Goal: Task Accomplishment & Management: Complete application form

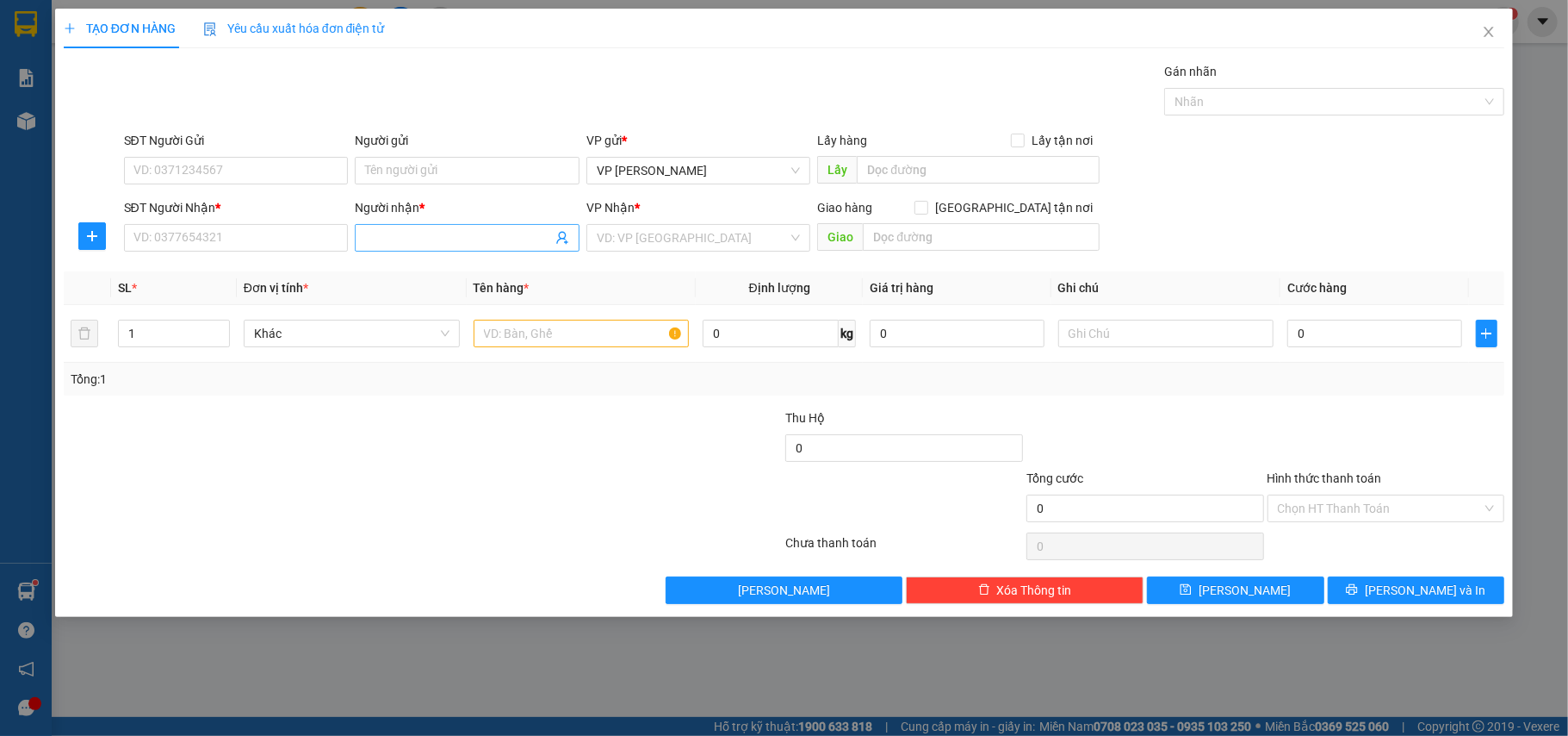
click at [397, 238] on input "Người nhận *" at bounding box center [458, 237] width 187 height 19
type input "NƠ"
click at [256, 236] on input "SĐT Người Nhận *" at bounding box center [236, 237] width 225 height 28
type input "0837986865"
click at [649, 238] on input "search" at bounding box center [693, 237] width 192 height 26
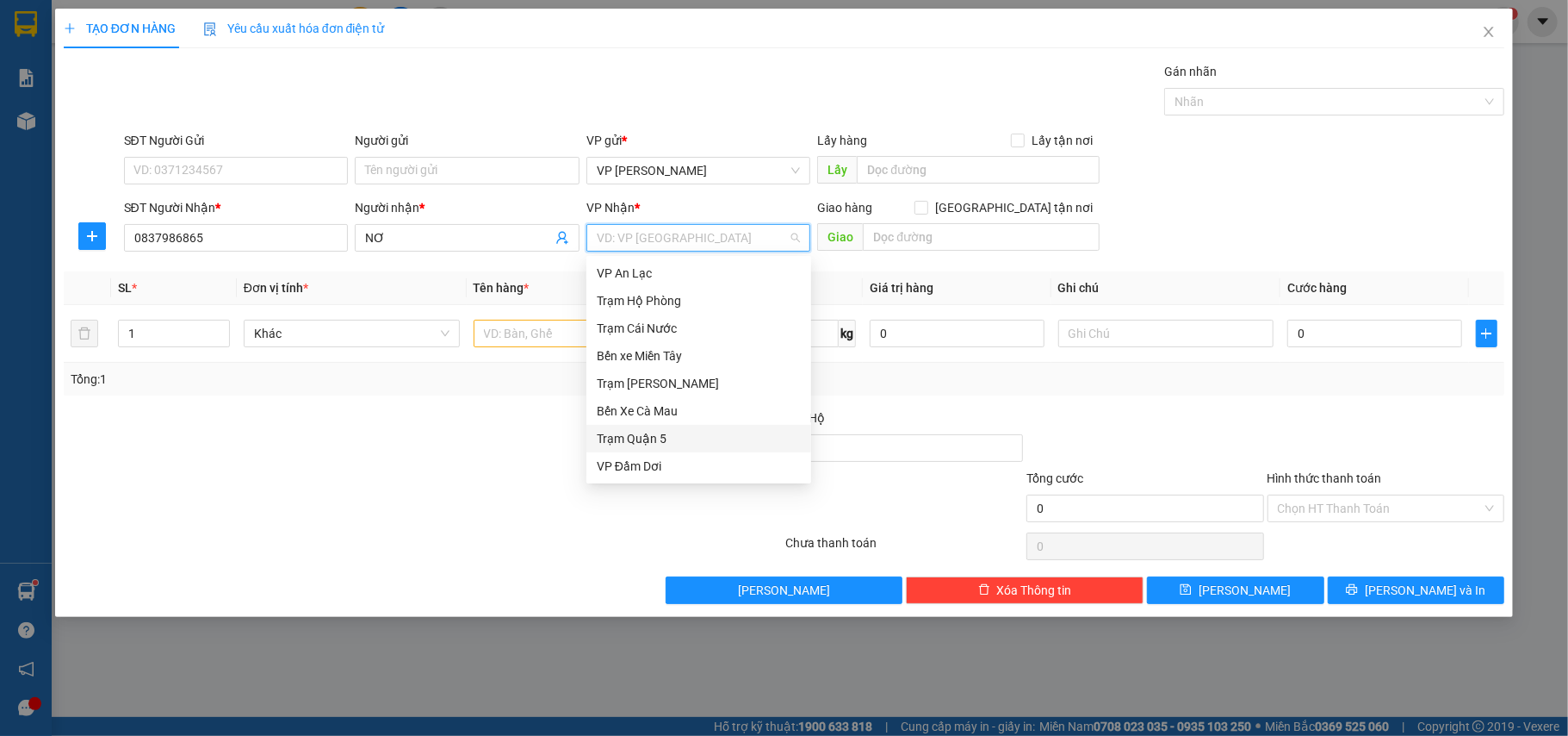
click at [656, 438] on div "Trạm Quận 5" at bounding box center [699, 438] width 204 height 19
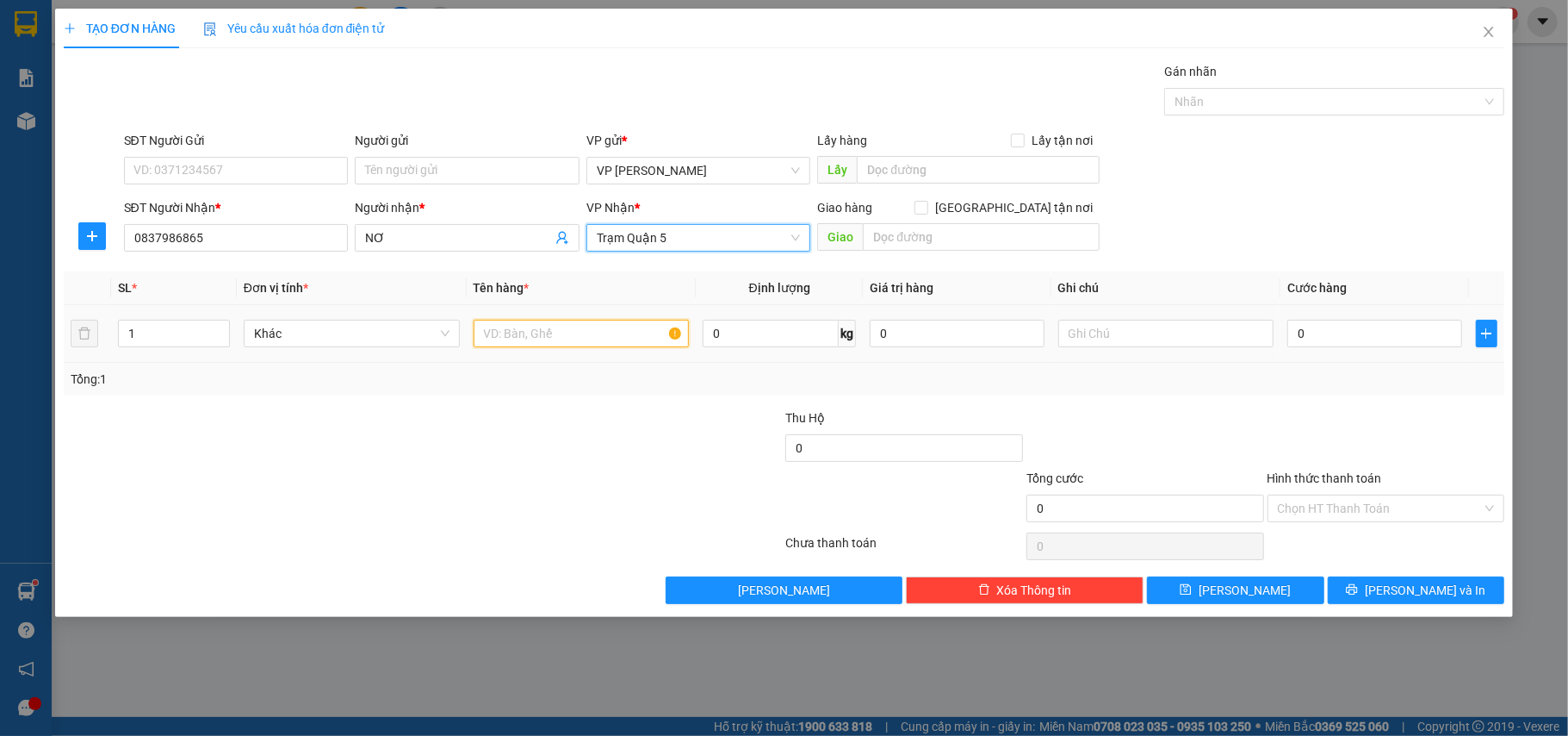
click at [589, 343] on input "text" at bounding box center [581, 333] width 216 height 28
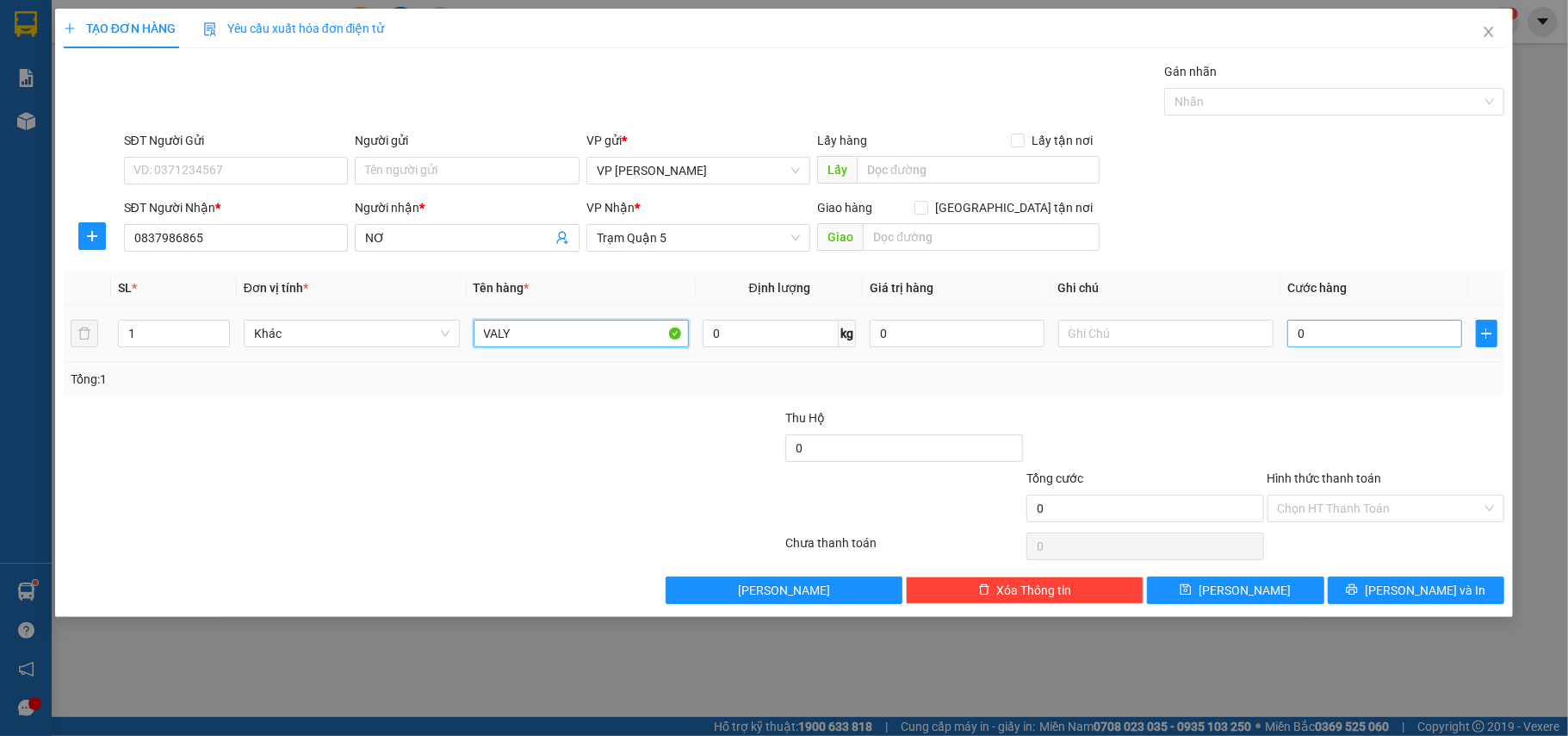
type input "VALY"
click at [1372, 341] on input "0" at bounding box center [1374, 333] width 174 height 28
type input "003"
type input "3"
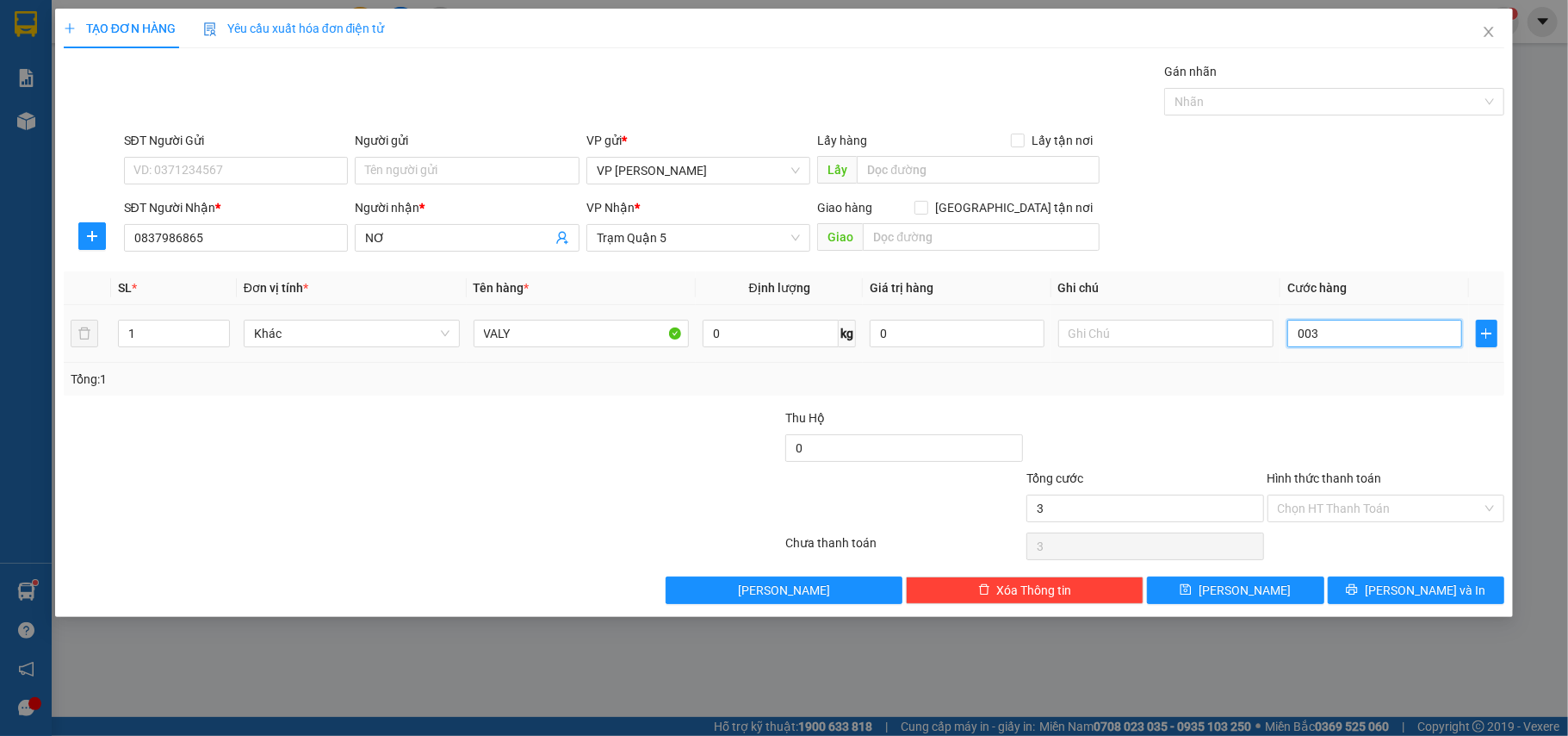
type input "0.030"
type input "30"
click at [1405, 503] on input "Hình thức thanh toán" at bounding box center [1380, 508] width 205 height 26
type input "30.000"
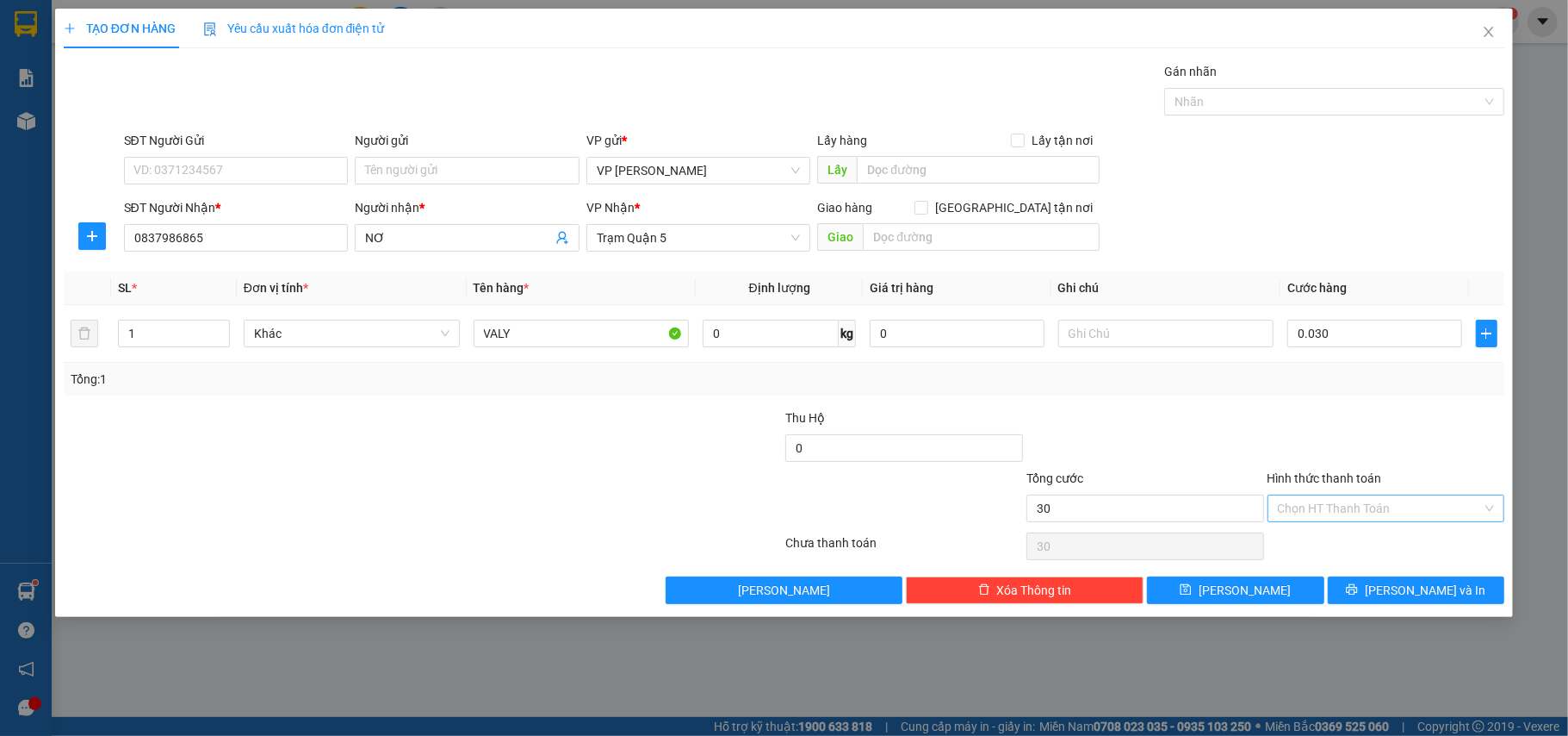
type input "30.000"
click at [1352, 549] on div "Tại văn phòng" at bounding box center [1386, 545] width 217 height 19
type input "0"
click at [1396, 604] on button "[PERSON_NAME] và In" at bounding box center [1417, 589] width 178 height 28
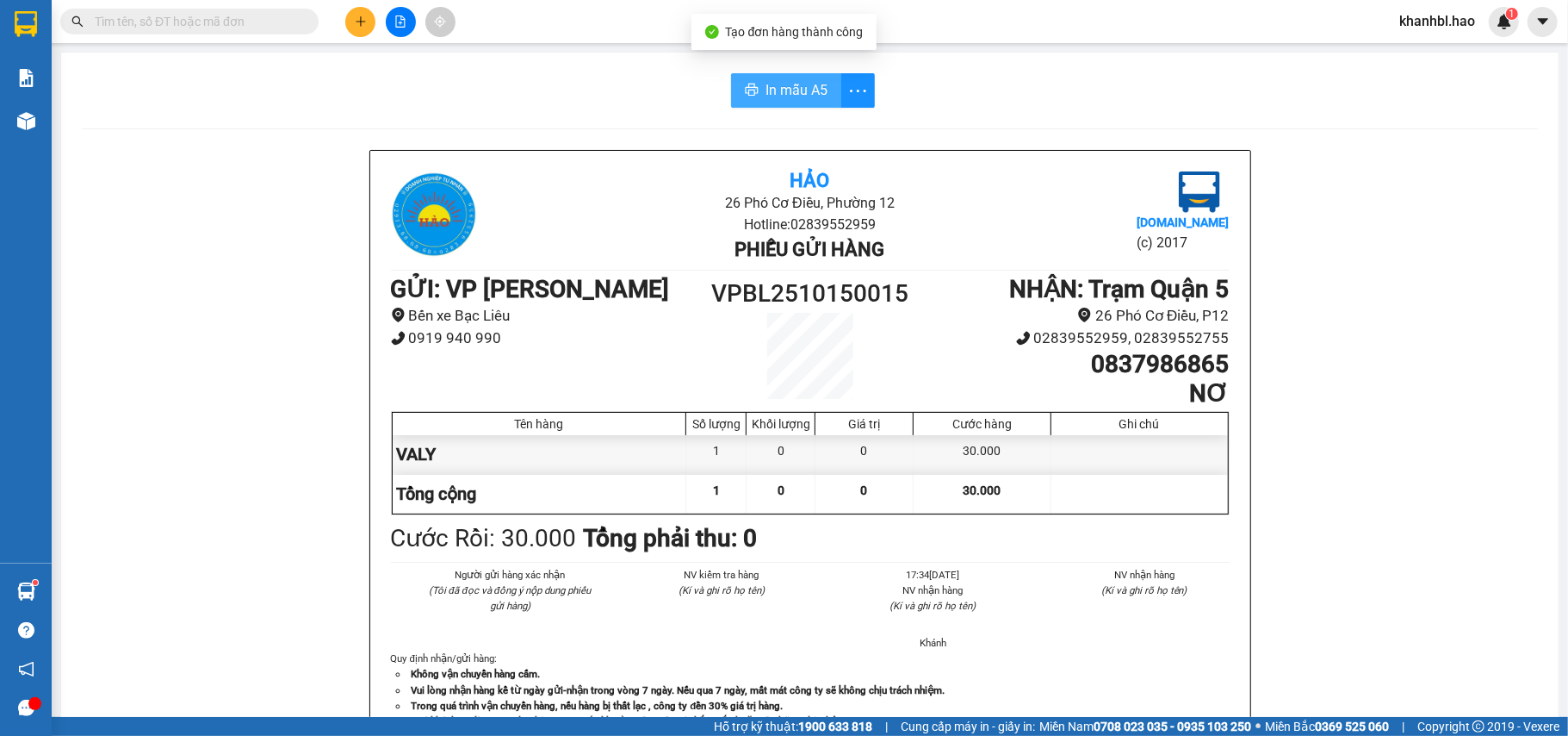
drag, startPoint x: 791, startPoint y: 100, endPoint x: 807, endPoint y: 124, distance: 28.8
click at [791, 98] on span "In mẫu A5" at bounding box center [797, 90] width 62 height 21
click at [791, 79] on span "In mẫu A5" at bounding box center [797, 90] width 62 height 21
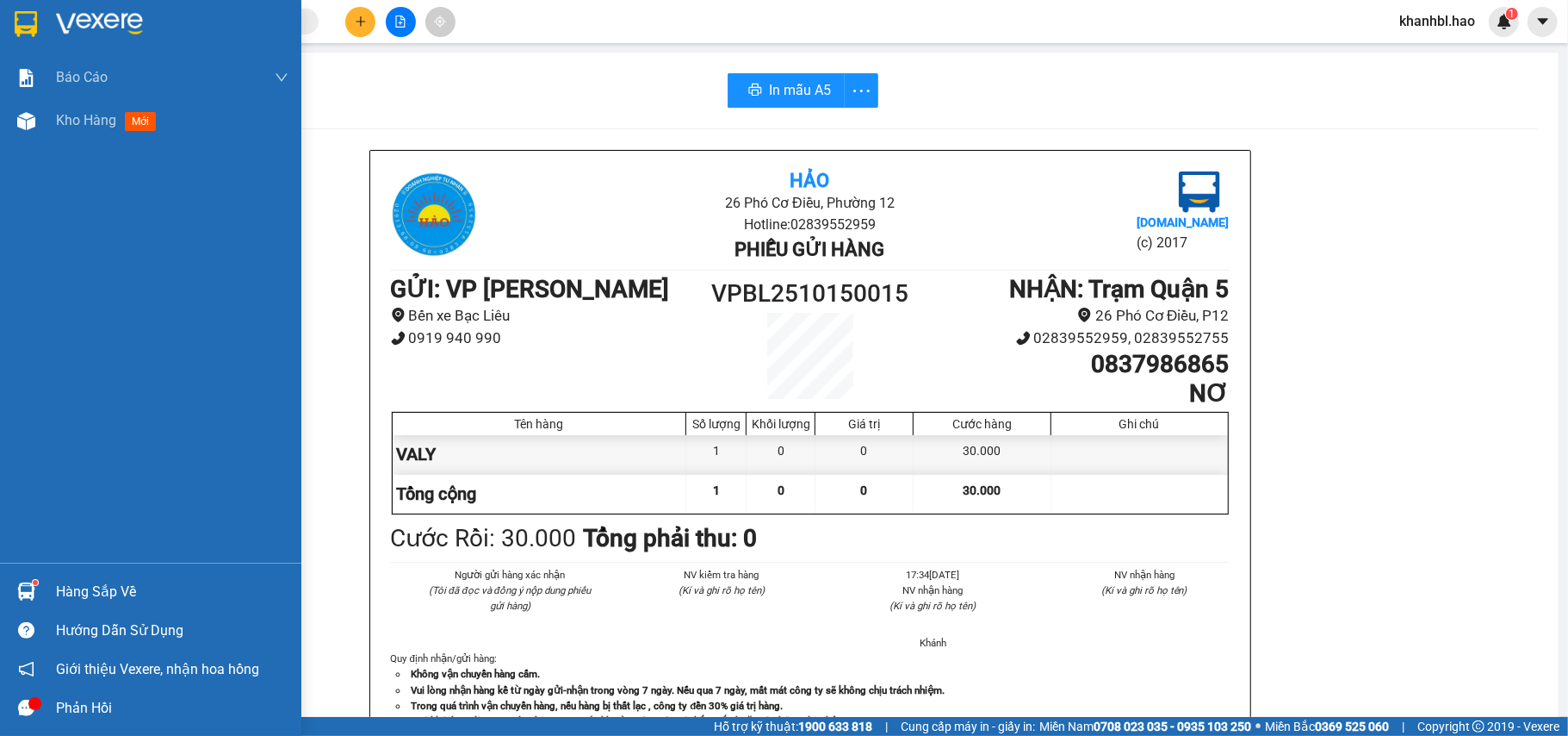
click at [21, 0] on div at bounding box center [150, 28] width 301 height 56
click at [24, 1] on div at bounding box center [150, 28] width 301 height 56
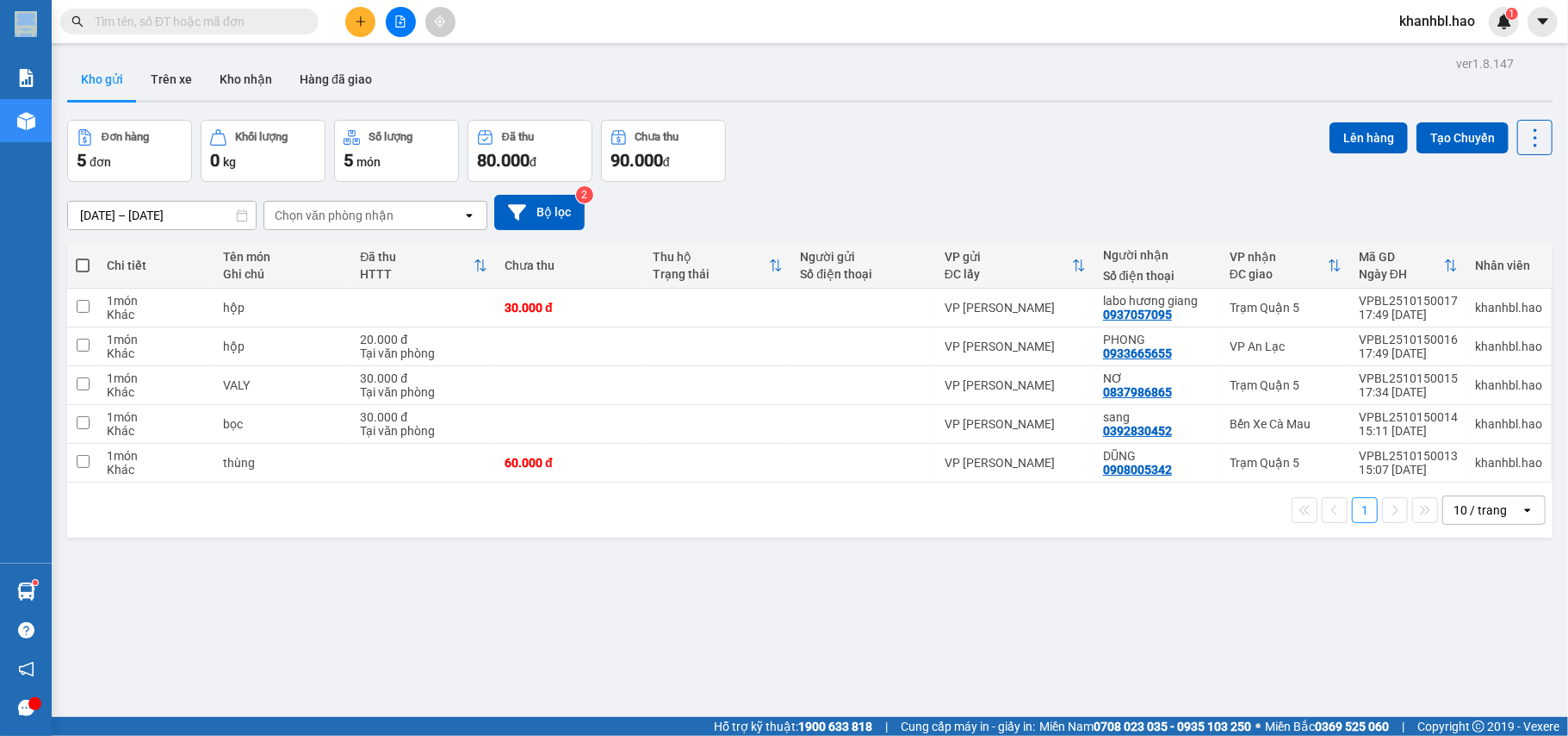
click at [100, 80] on button "Kho gửi" at bounding box center [102, 79] width 70 height 42
drag, startPoint x: 101, startPoint y: 80, endPoint x: 739, endPoint y: 267, distance: 664.8
click at [124, 84] on button "Kho gửi" at bounding box center [102, 79] width 70 height 42
click at [1411, 310] on icon at bounding box center [1417, 308] width 12 height 12
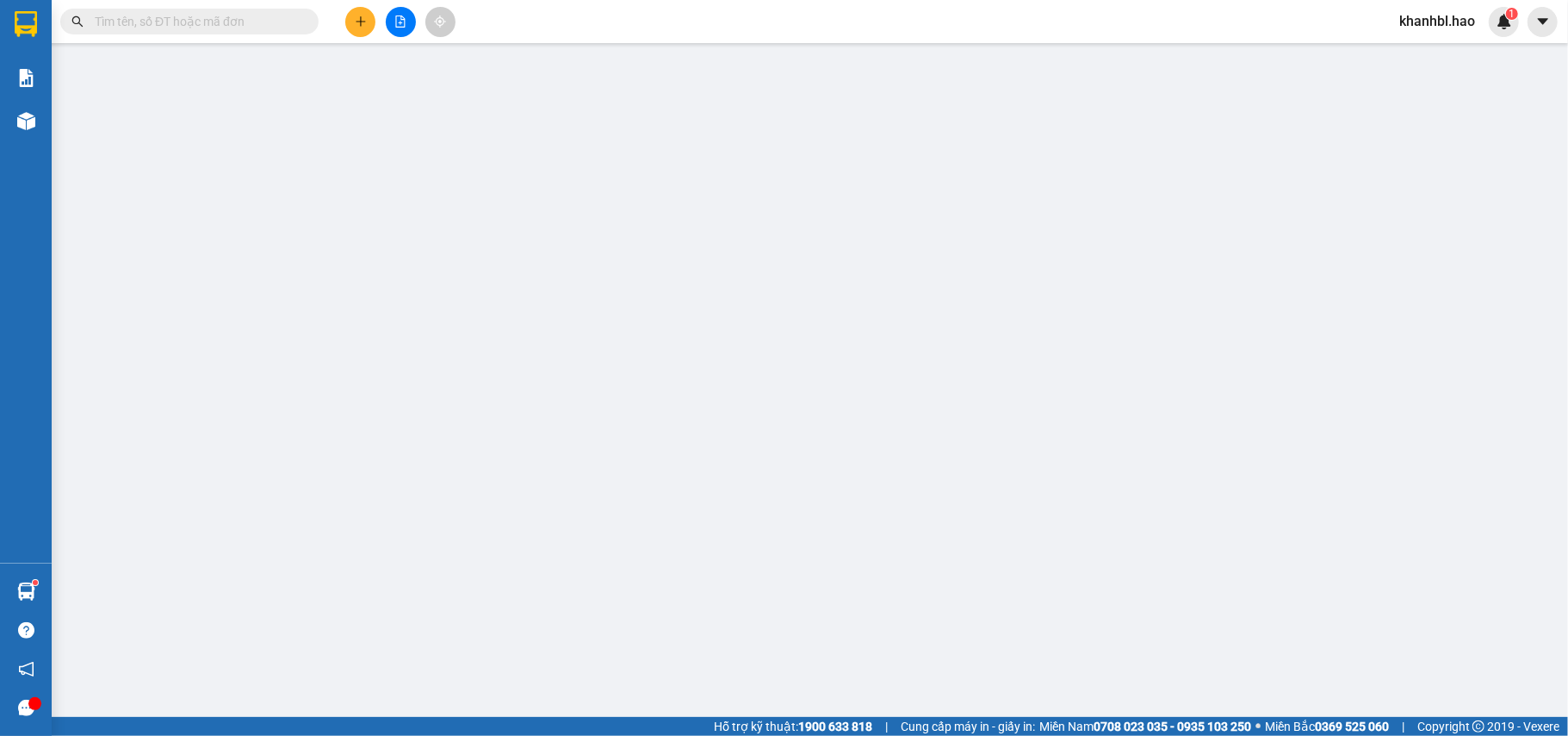
type input "0937057095"
type input "labo hương giang"
type input "30.000"
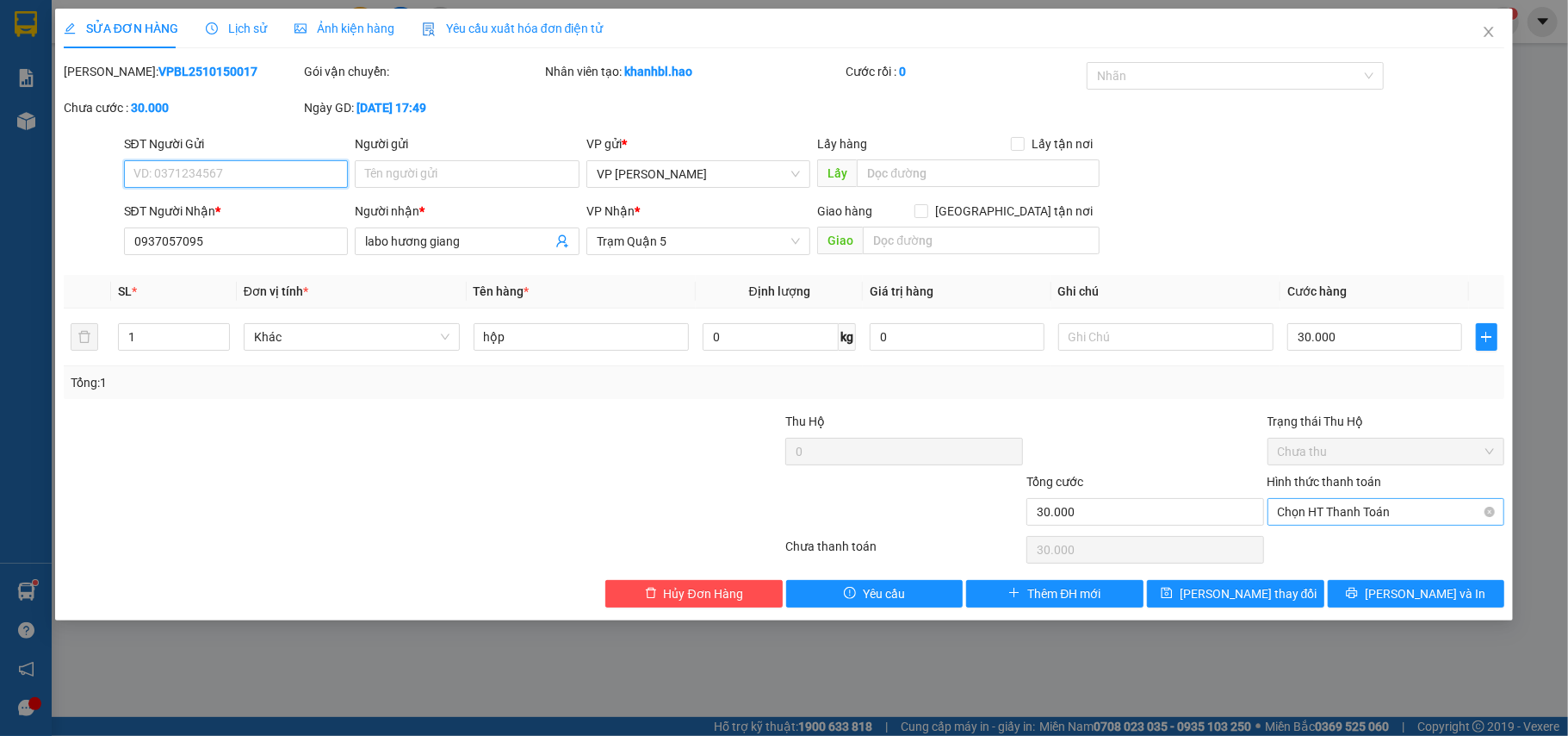
click at [1369, 508] on span "Chọn HT Thanh Toán" at bounding box center [1386, 511] width 217 height 26
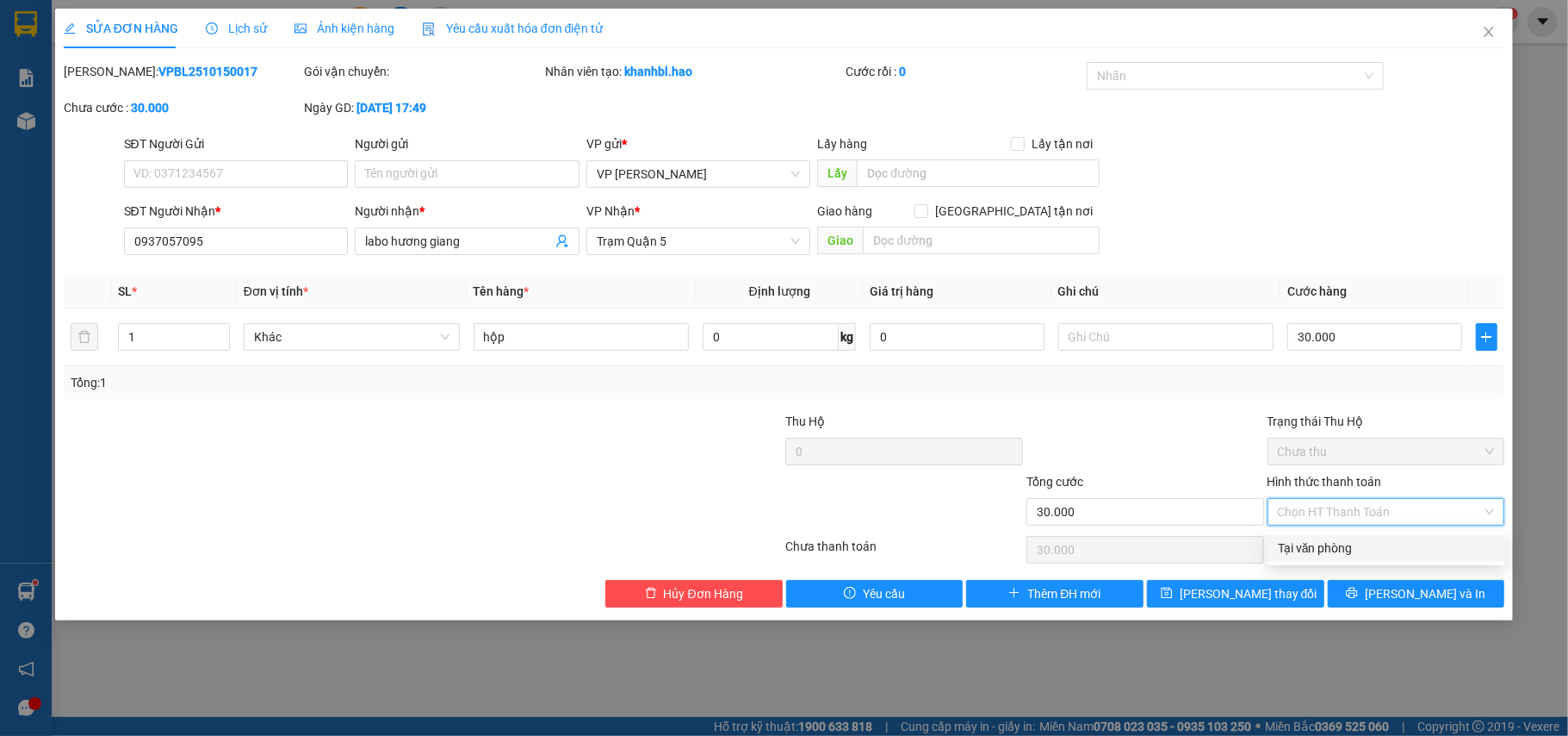
click at [1317, 547] on div "Tại văn phòng" at bounding box center [1386, 548] width 217 height 19
type input "0"
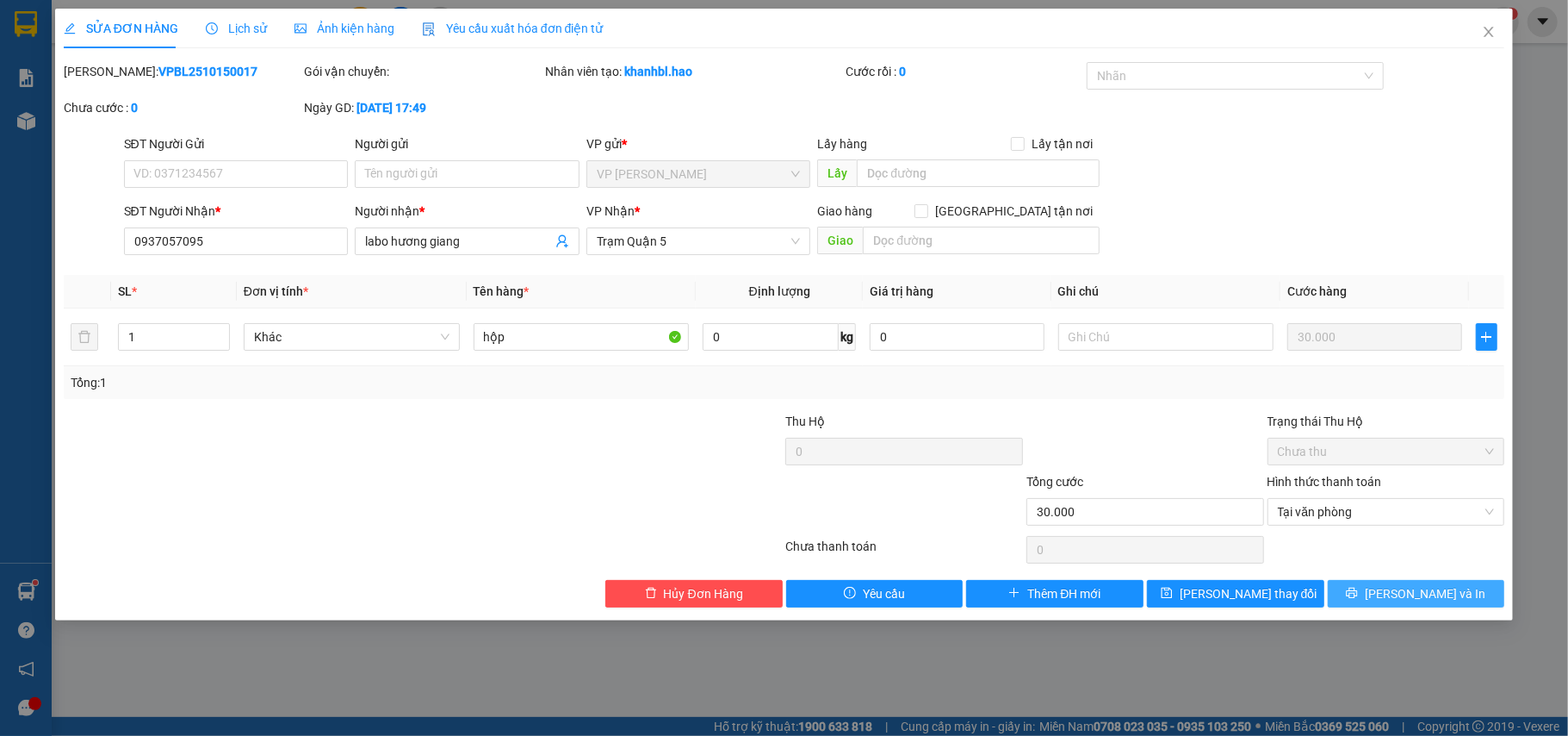
click at [1358, 597] on icon "printer" at bounding box center [1352, 593] width 12 height 12
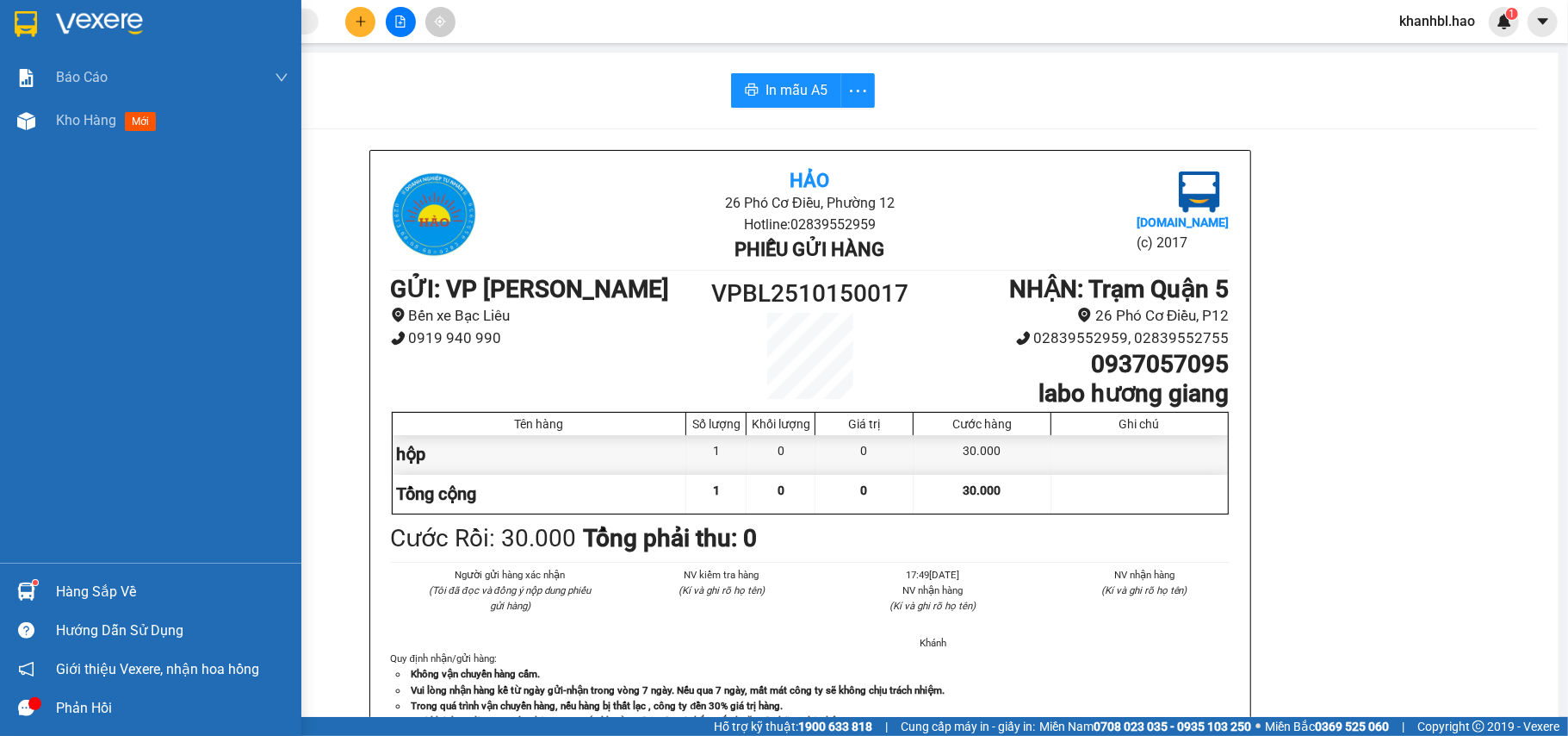
click at [25, 21] on img at bounding box center [25, 24] width 22 height 26
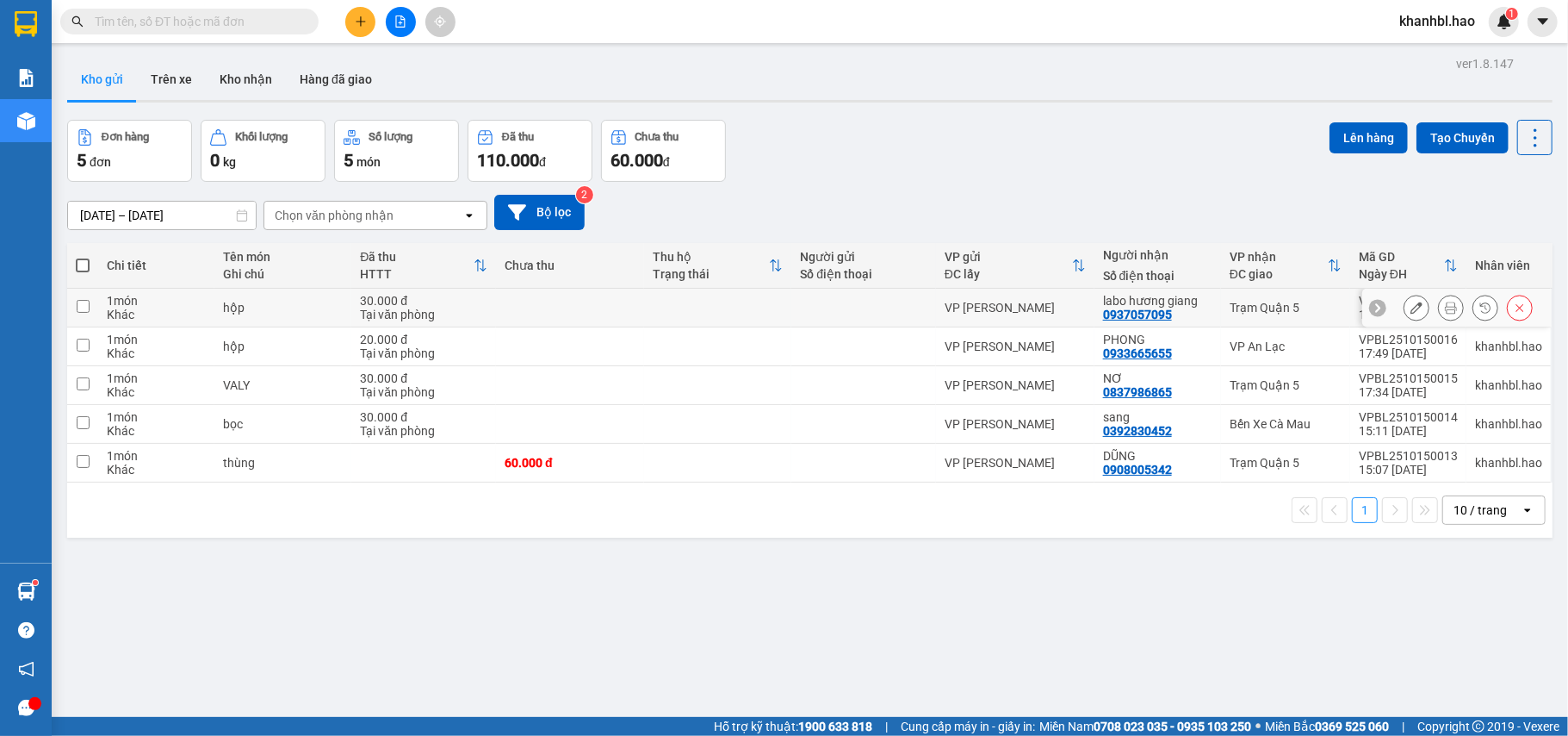
click at [1405, 300] on button at bounding box center [1416, 308] width 24 height 30
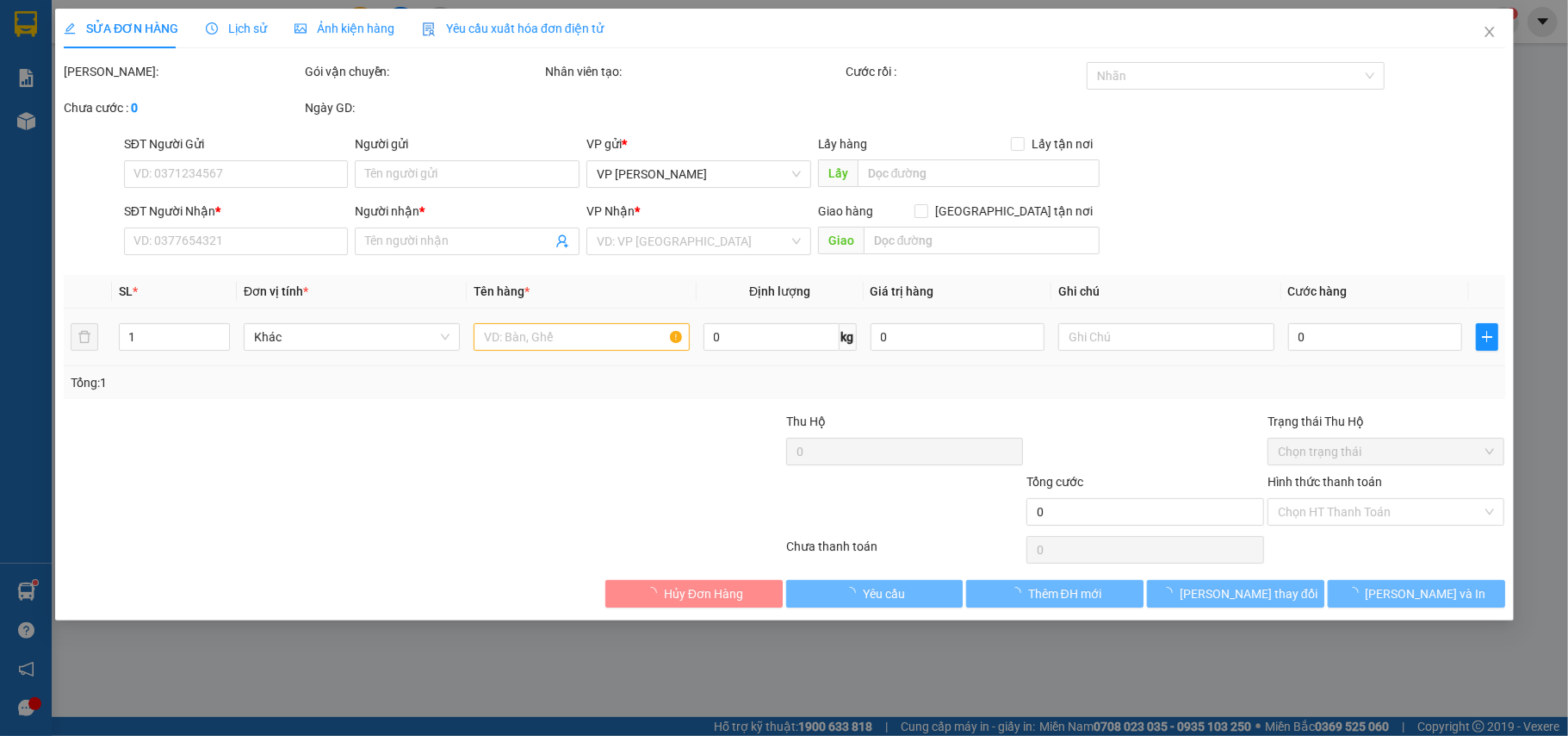
type input "0937057095"
type input "labo hương giang"
type input "30.000"
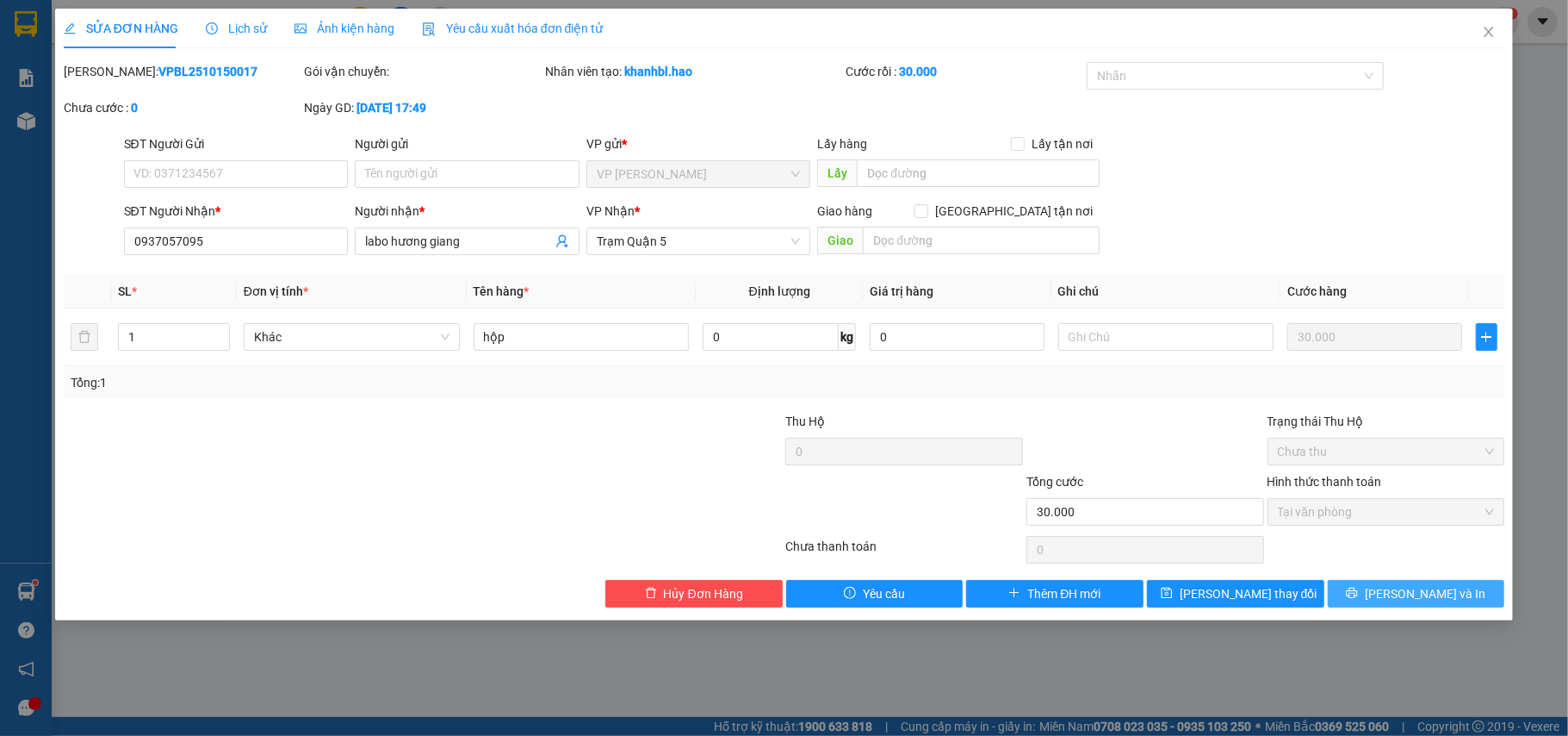
click at [1358, 598] on icon "printer" at bounding box center [1352, 593] width 12 height 12
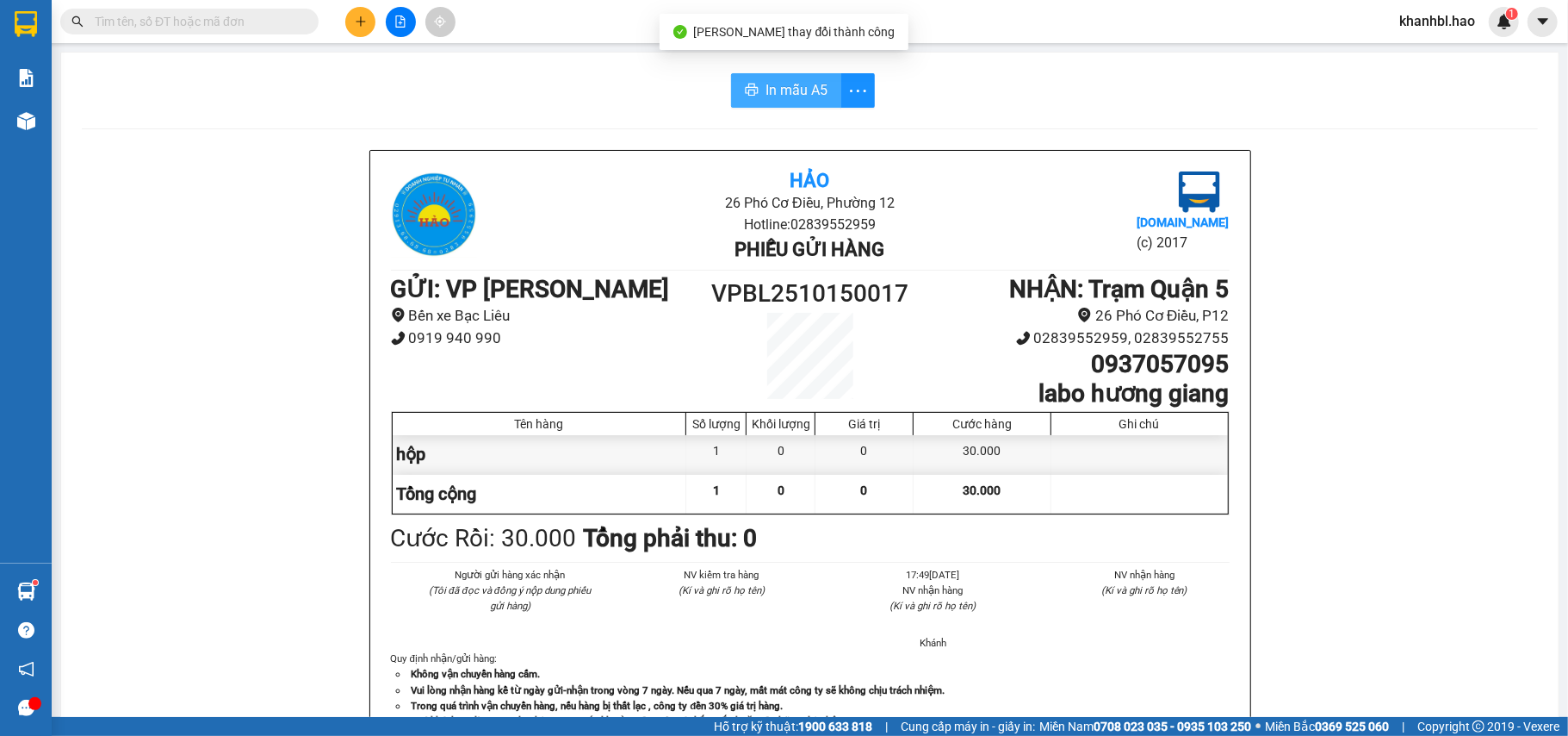
click at [785, 94] on span "In mẫu A5" at bounding box center [797, 90] width 62 height 21
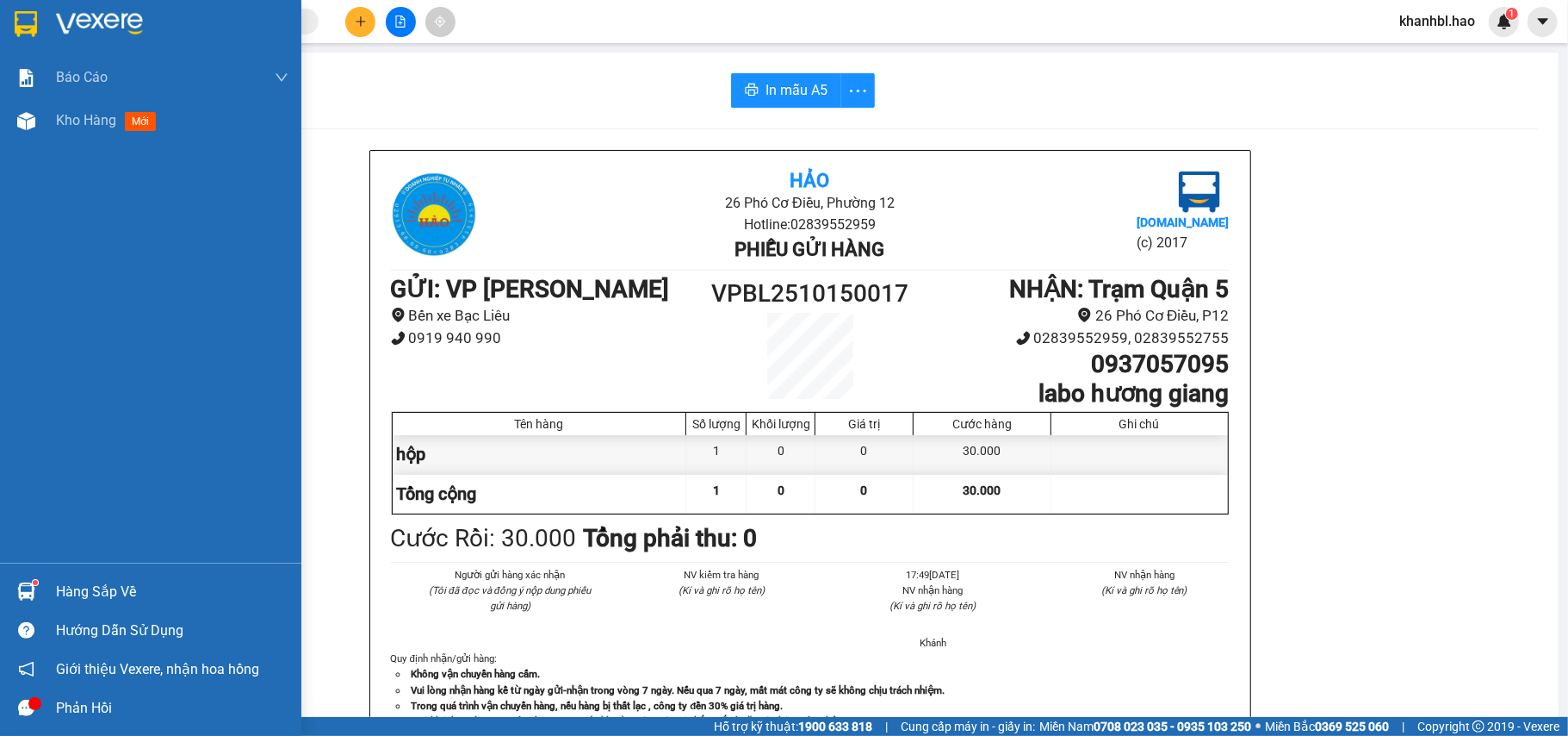
drag, startPoint x: 28, startPoint y: 17, endPoint x: 40, endPoint y: 33, distance: 20.0
click at [28, 18] on img at bounding box center [25, 24] width 22 height 26
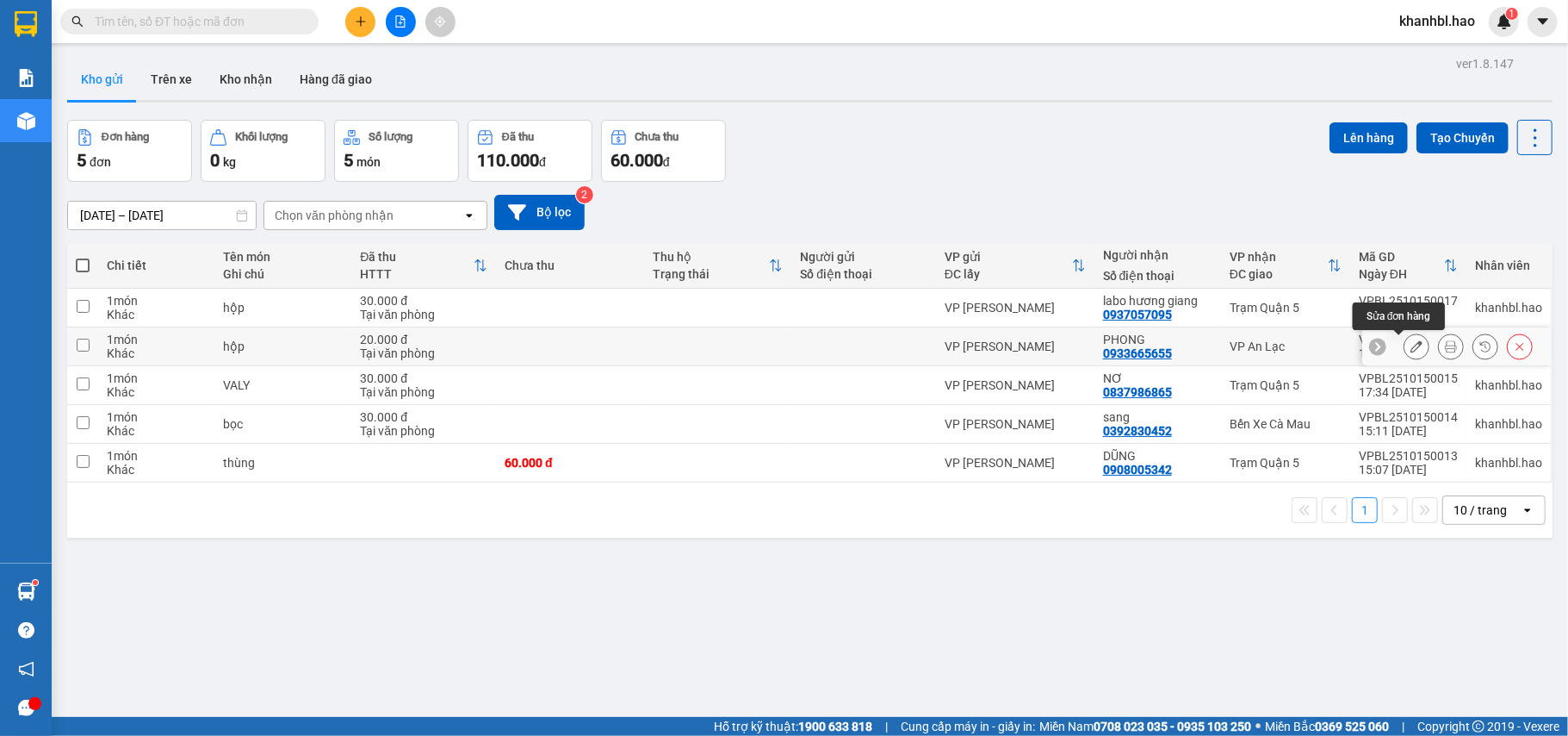
click at [1411, 347] on icon at bounding box center [1417, 347] width 12 height 12
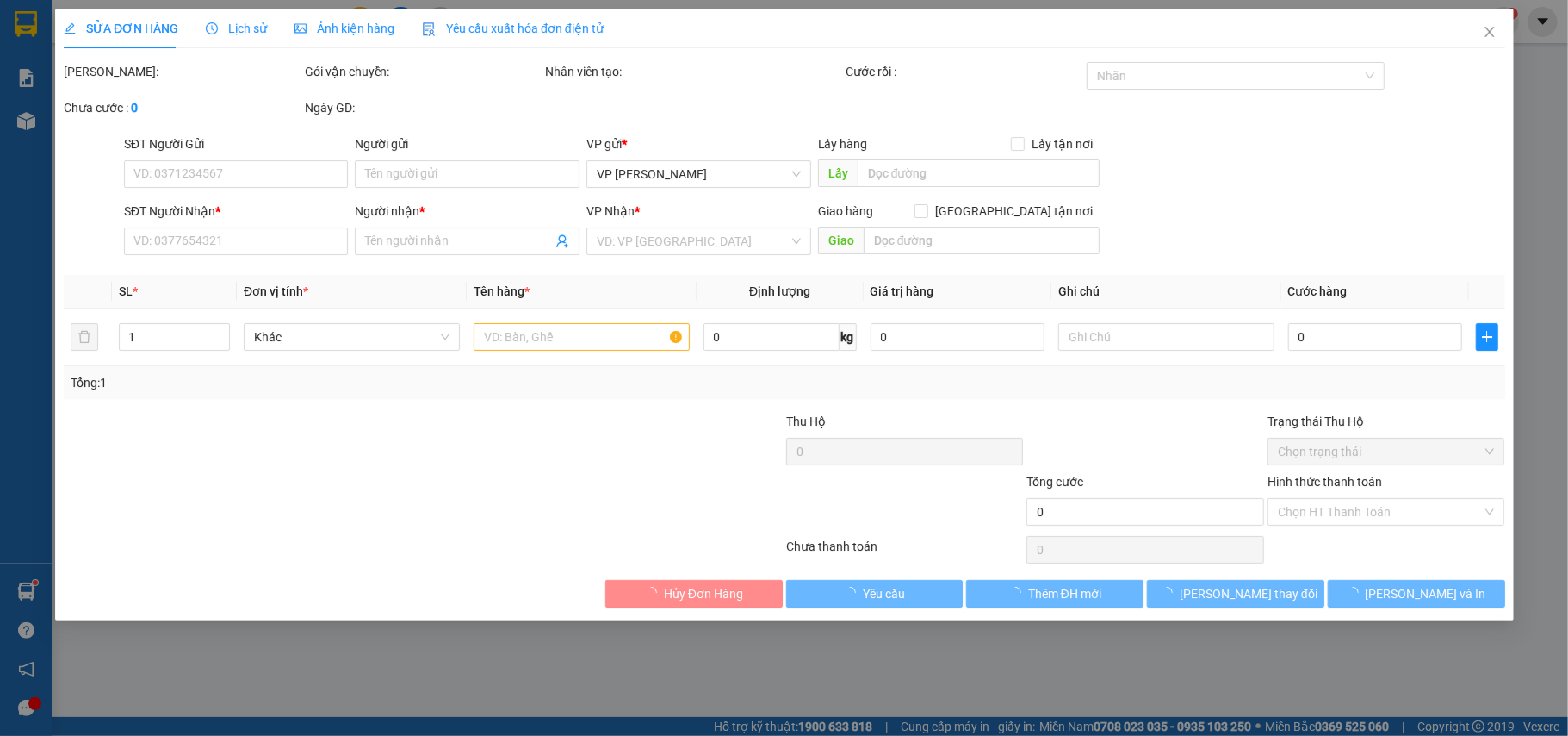
type input "0933665655"
type input "PHONG"
type input "20.000"
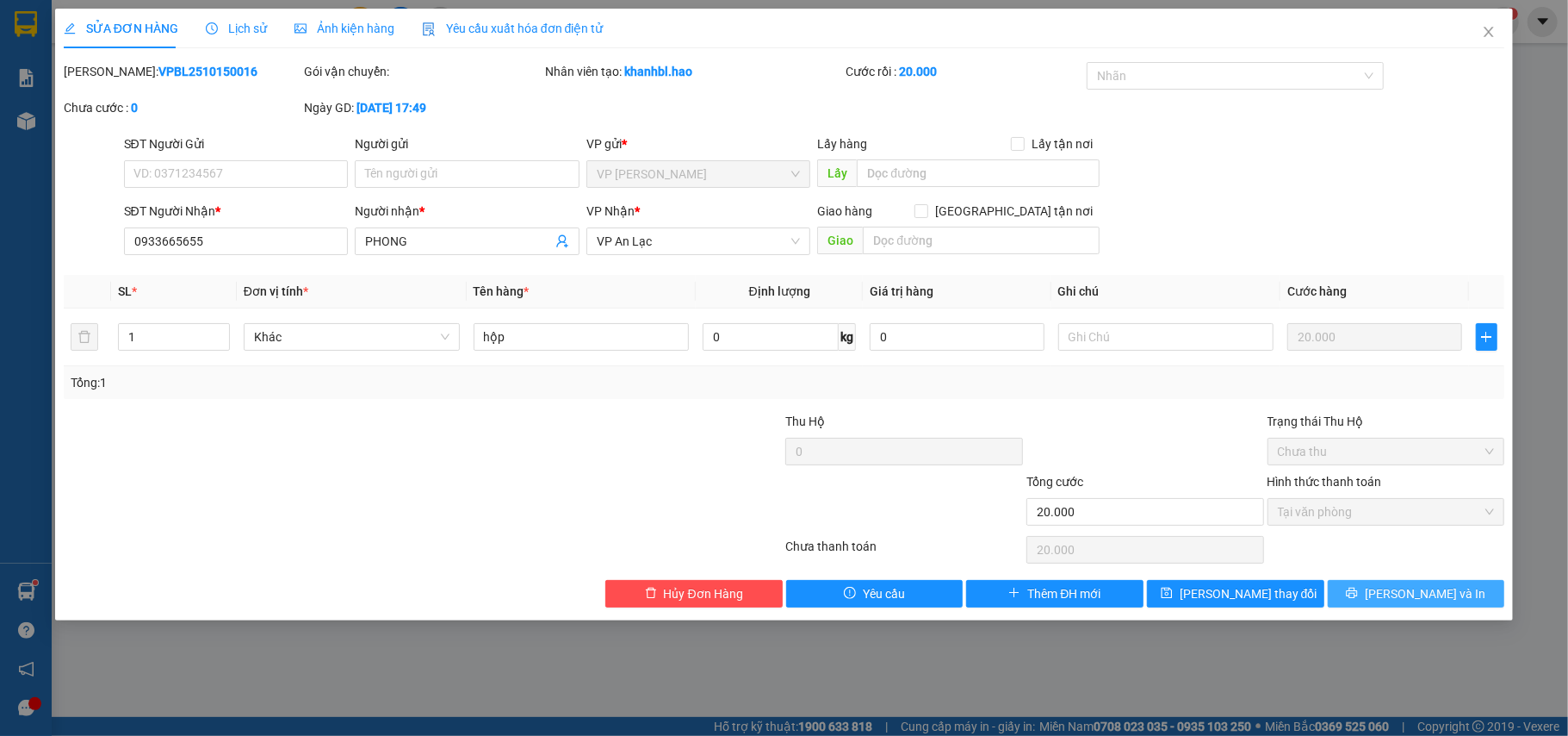
click at [1444, 598] on span "[PERSON_NAME] và In" at bounding box center [1425, 593] width 121 height 19
type input "0"
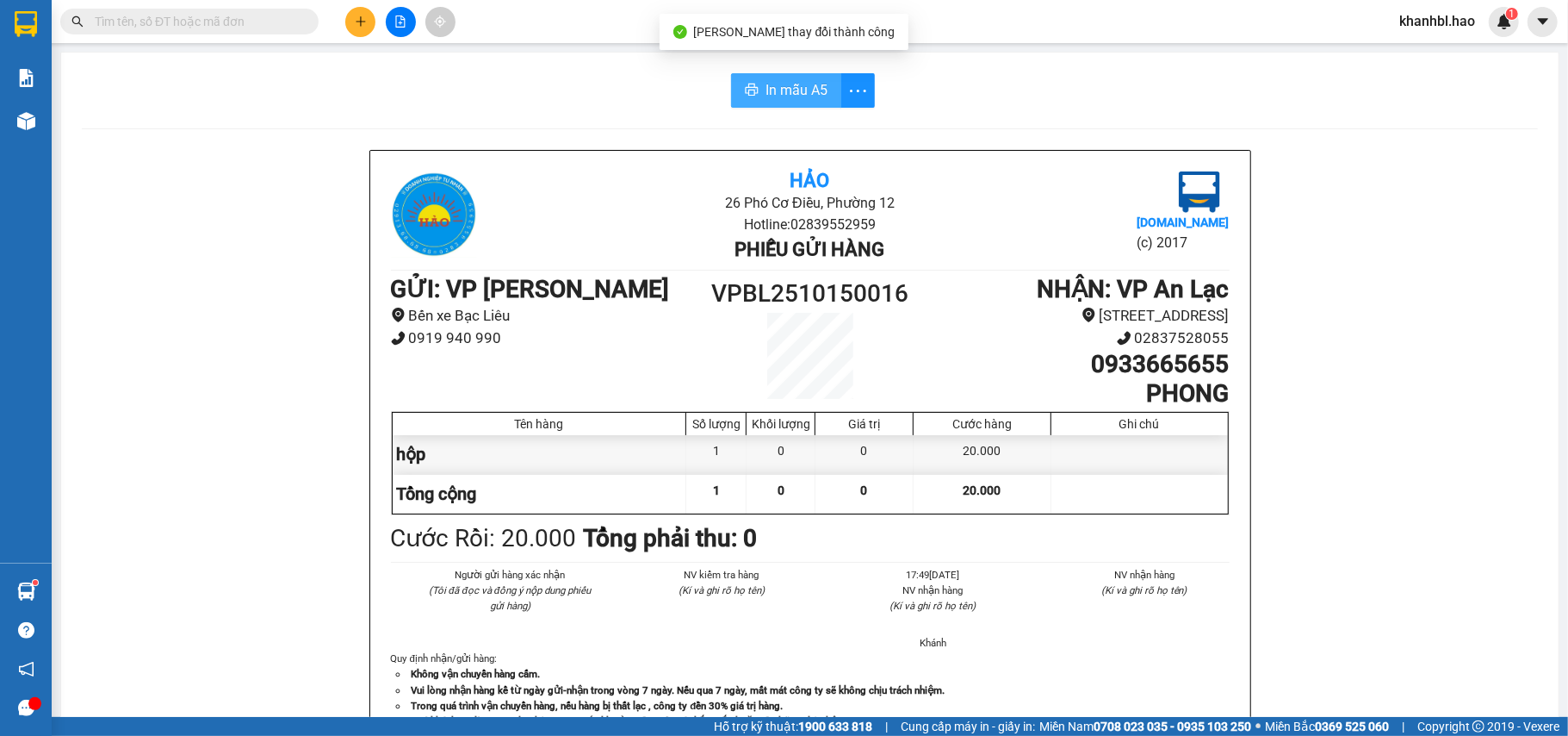
click at [797, 94] on span "In mẫu A5" at bounding box center [797, 90] width 62 height 21
